Goal: Check status: Check status

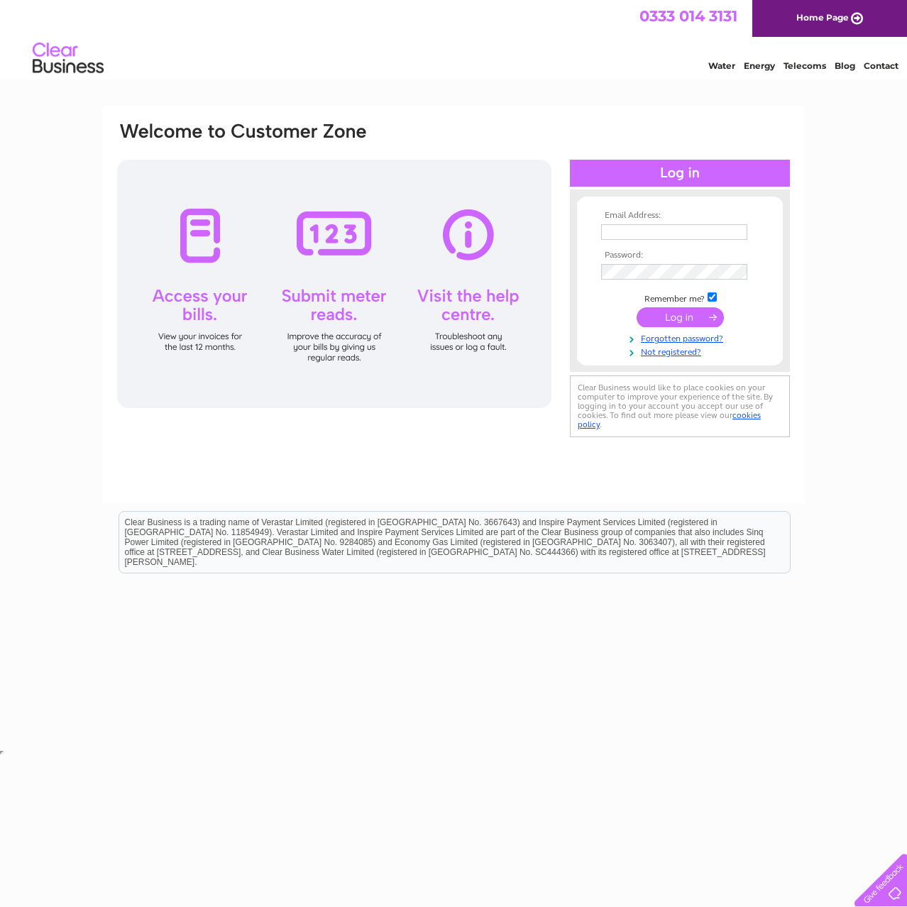
click at [631, 236] on input "text" at bounding box center [674, 232] width 146 height 16
paste input "finance@ascensos.com"
type input "finance@ascensos.com"
click at [686, 319] on input "submit" at bounding box center [680, 319] width 87 height 20
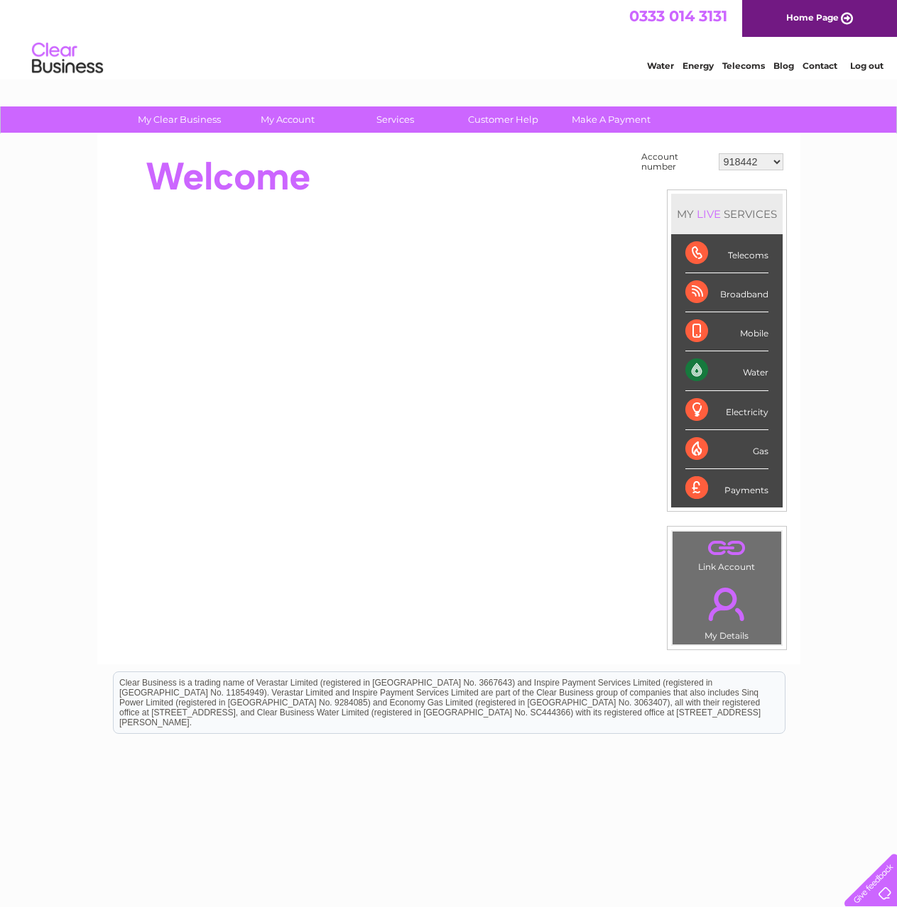
click at [740, 165] on select "918442 939802 943834 1137068 30300659" at bounding box center [750, 161] width 65 height 17
select select "1137068"
click at [718, 153] on select "918442 939802 943834 1137068 30300659" at bounding box center [750, 161] width 65 height 17
click at [762, 162] on select "918442 939802 943834 1137068 30300659" at bounding box center [750, 161] width 65 height 17
click at [718, 153] on select "918442 939802 943834 1137068 30300659" at bounding box center [750, 161] width 65 height 17
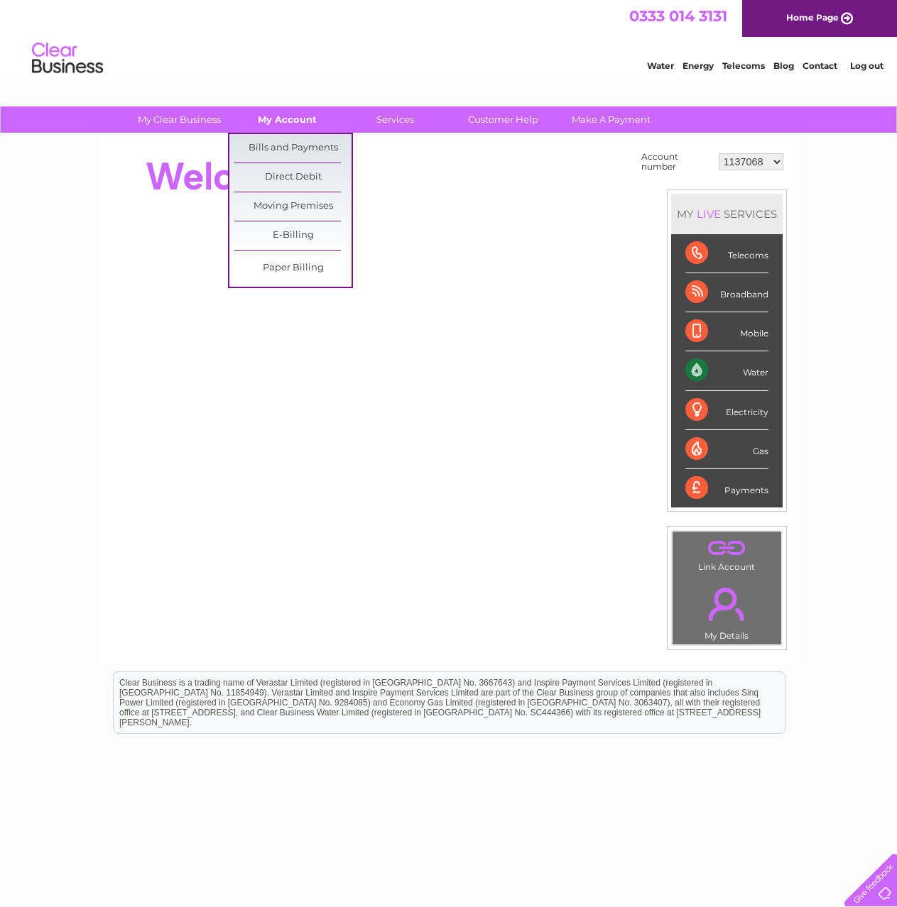
click at [309, 118] on link "My Account" at bounding box center [287, 119] width 117 height 26
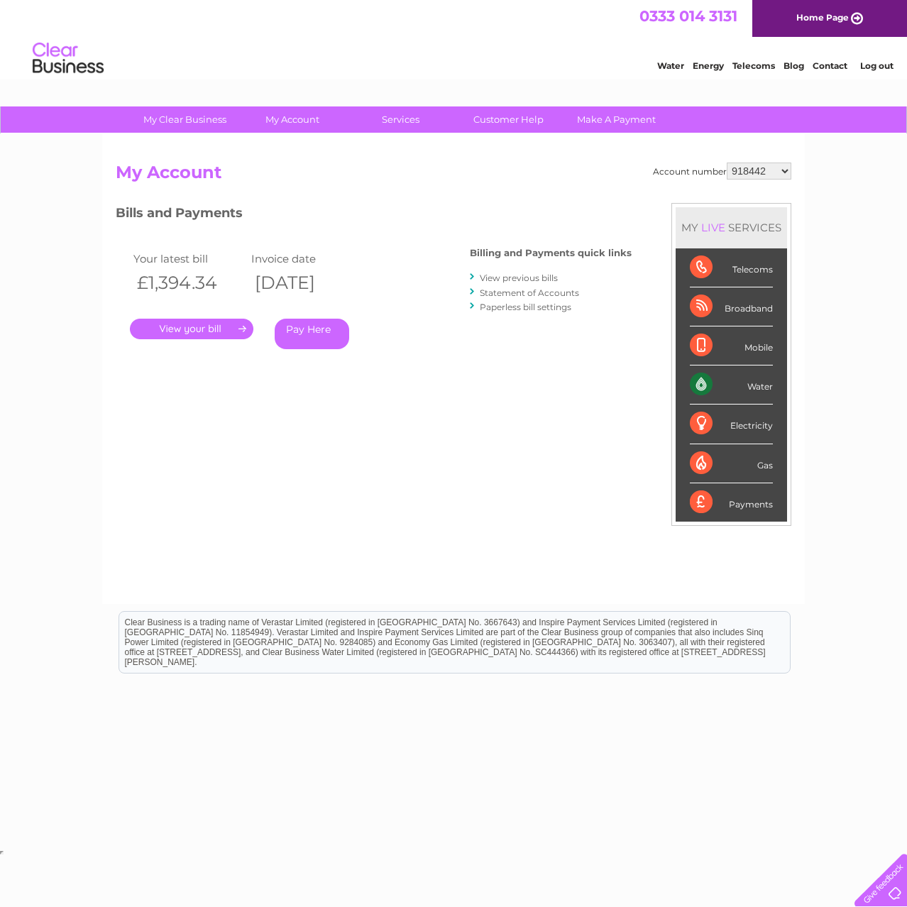
drag, startPoint x: 745, startPoint y: 171, endPoint x: 793, endPoint y: 206, distance: 59.5
click at [745, 171] on select "918442 939802 943834 1137068 30300659" at bounding box center [759, 171] width 65 height 17
select select "1137068"
click at [727, 163] on select "918442 939802 943834 1137068 30300659" at bounding box center [759, 171] width 65 height 17
click at [520, 291] on link "Statement of Accounts" at bounding box center [529, 293] width 99 height 11
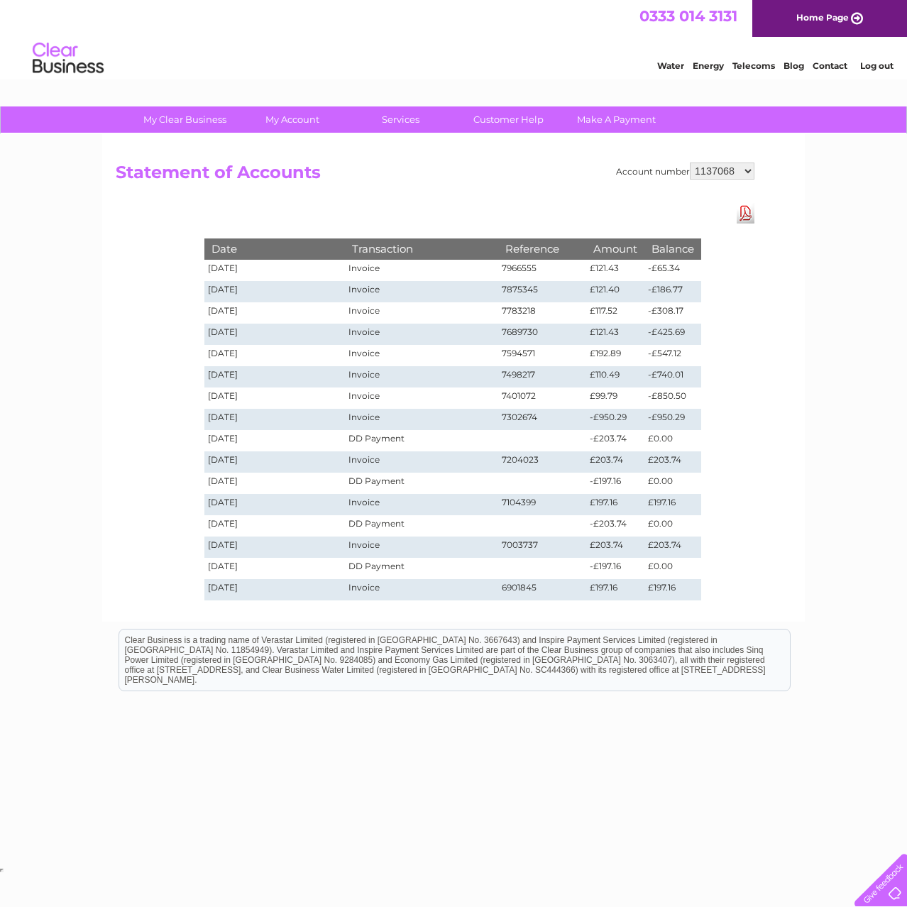
click at [735, 168] on select "918442 939802 943834 1137068 30300659" at bounding box center [722, 171] width 65 height 17
select select "30300659"
click at [690, 163] on select "918442 939802 943834 1137068 30300659" at bounding box center [722, 171] width 65 height 17
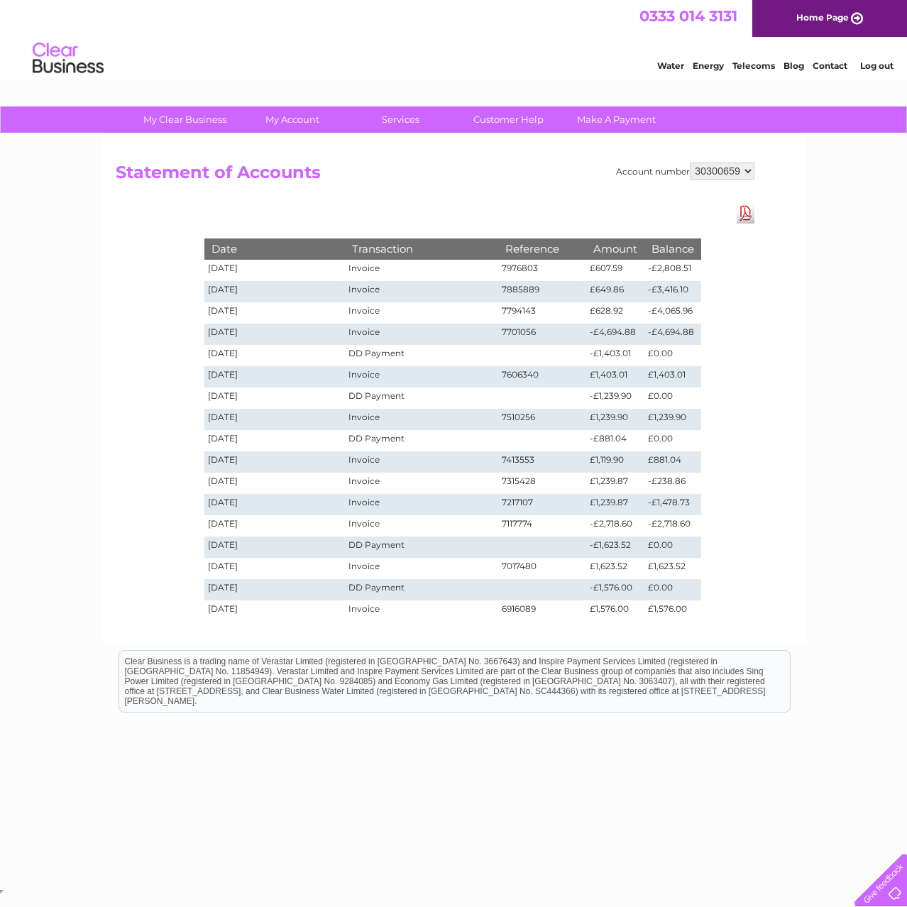
click at [750, 165] on select "918442 939802 943834 1137068 30300659" at bounding box center [722, 171] width 65 height 17
select select "939802"
click at [690, 163] on select "918442 939802 943834 1137068 30300659" at bounding box center [722, 171] width 65 height 17
